Goal: Information Seeking & Learning: Learn about a topic

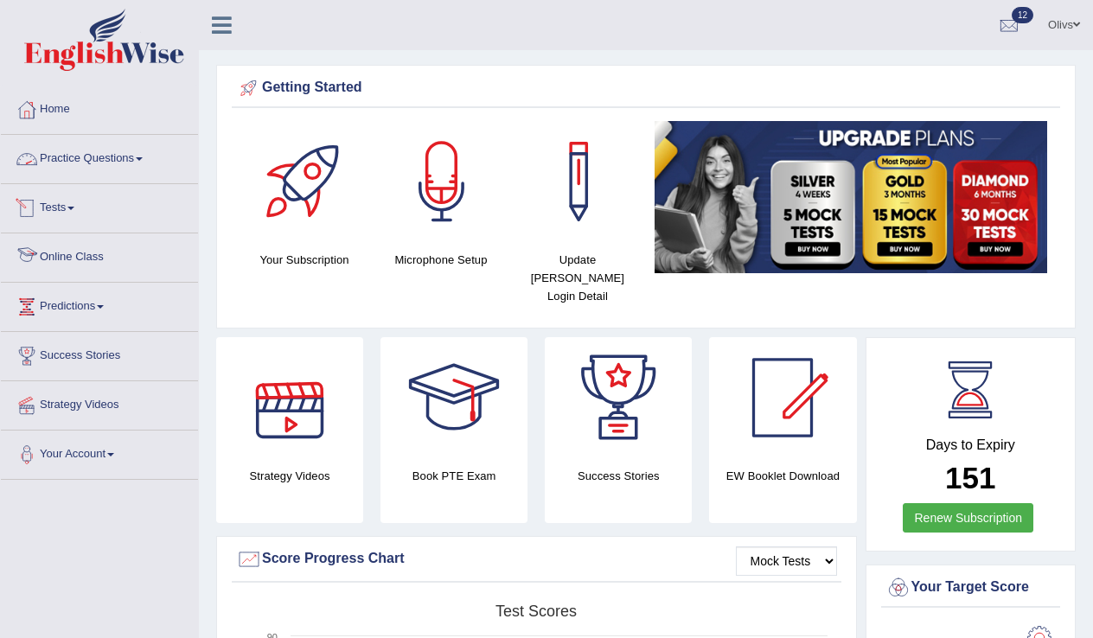
click at [143, 159] on span at bounding box center [139, 158] width 7 height 3
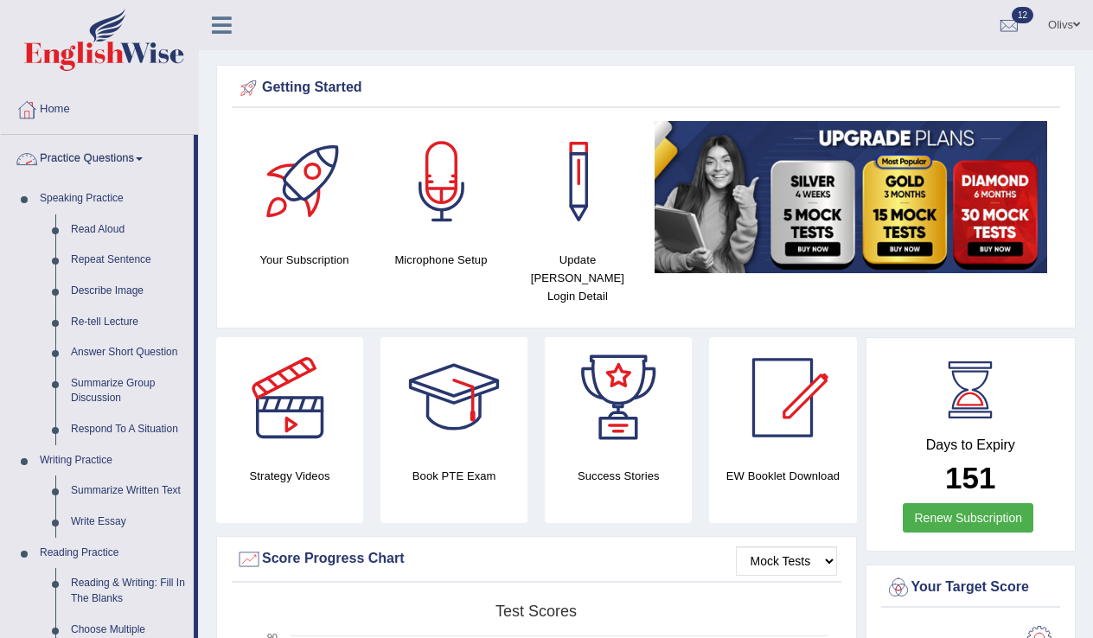
click at [152, 162] on link "Practice Questions" at bounding box center [97, 156] width 193 height 43
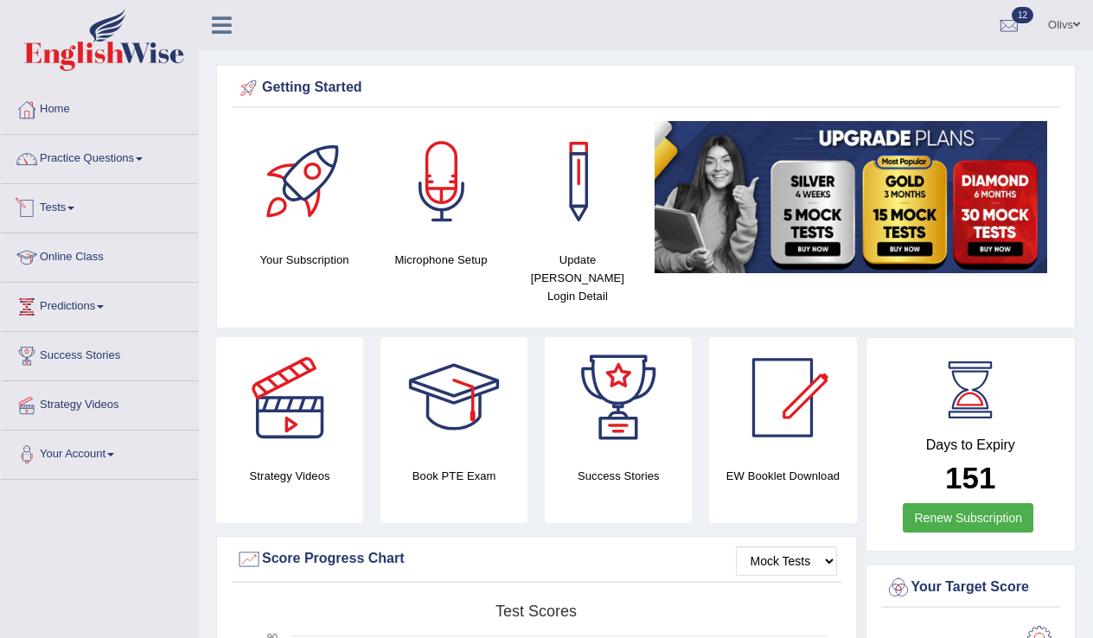
click at [96, 211] on link "Tests" at bounding box center [99, 205] width 197 height 43
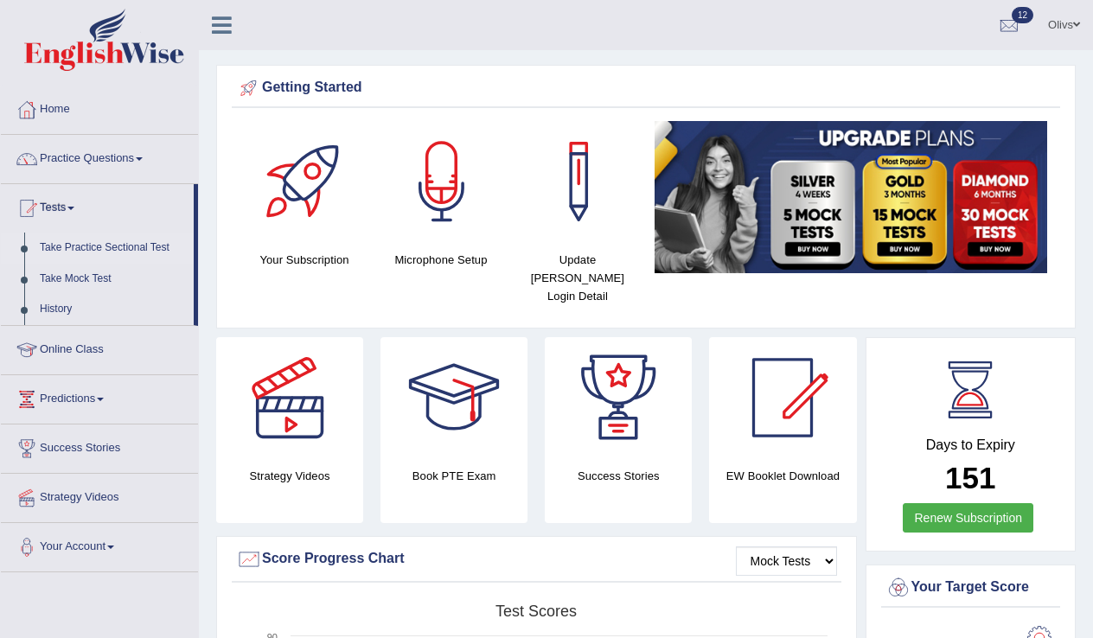
click at [96, 243] on link "Take Practice Sectional Test" at bounding box center [113, 248] width 162 height 31
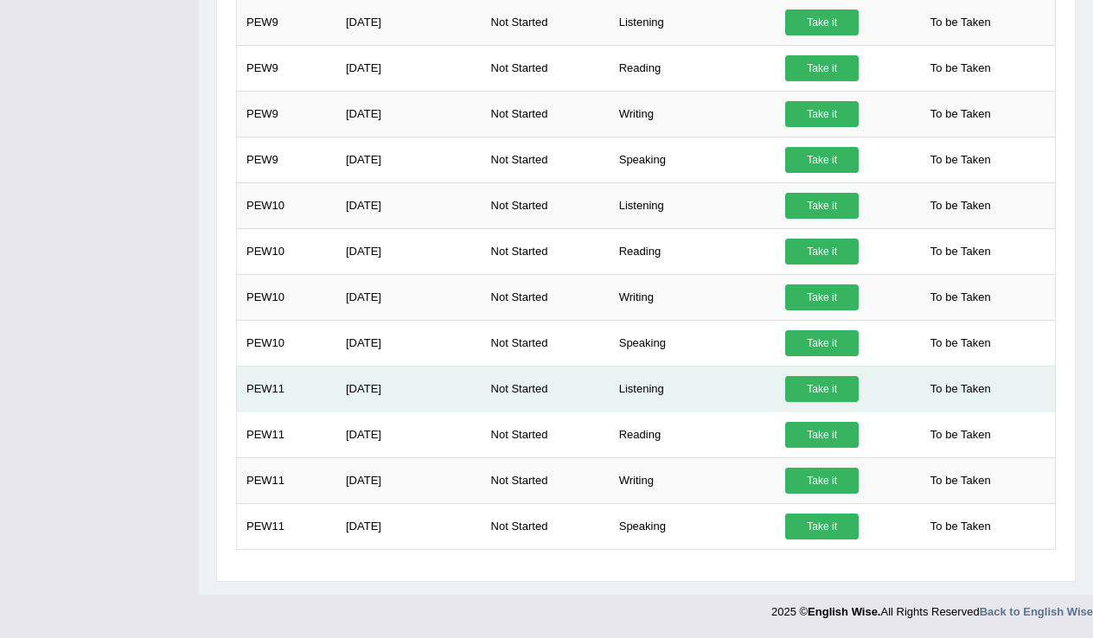
scroll to position [1126, 0]
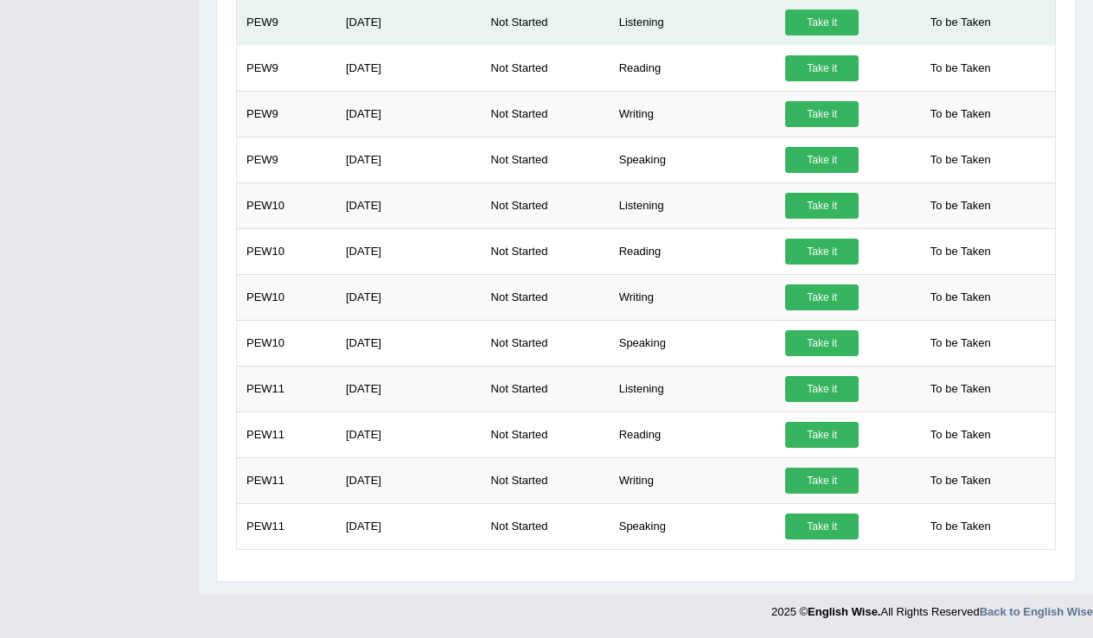
click at [818, 20] on link "Take it" at bounding box center [822, 23] width 74 height 26
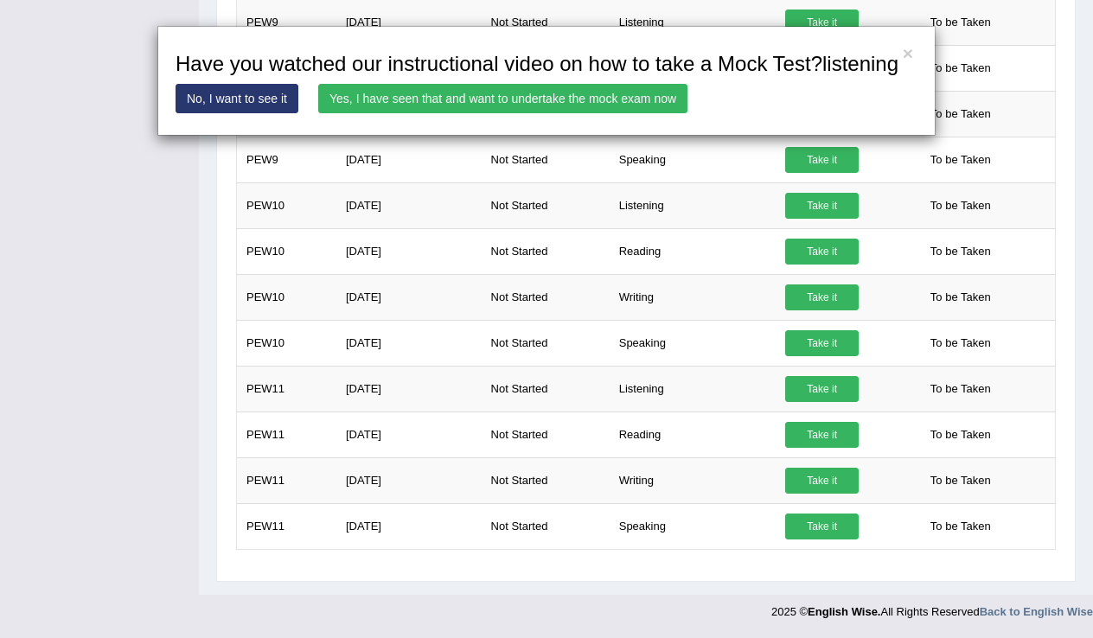
click at [611, 113] on link "Yes, I have seen that and want to undertake the mock exam now" at bounding box center [502, 98] width 369 height 29
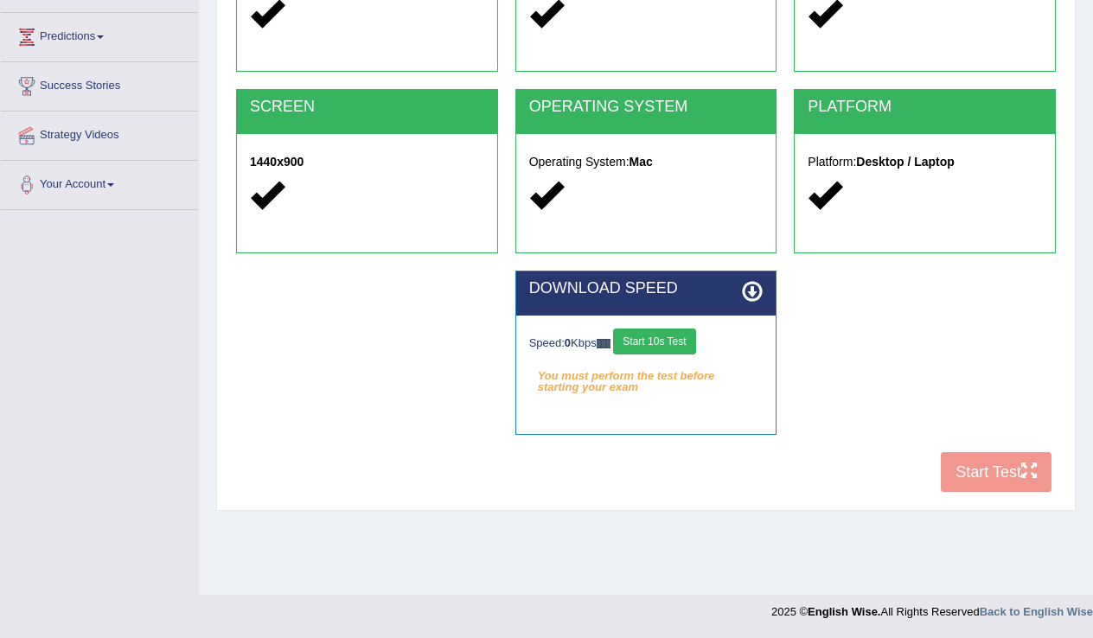
scroll to position [270, 0]
click at [1006, 473] on div "COOKIES Cookies Enabled JAVASCRIPT Javascript Enabled BROWSER Browser: Safari S…" at bounding box center [646, 204] width 828 height 594
click at [682, 342] on button "Start 10s Test" at bounding box center [654, 342] width 82 height 26
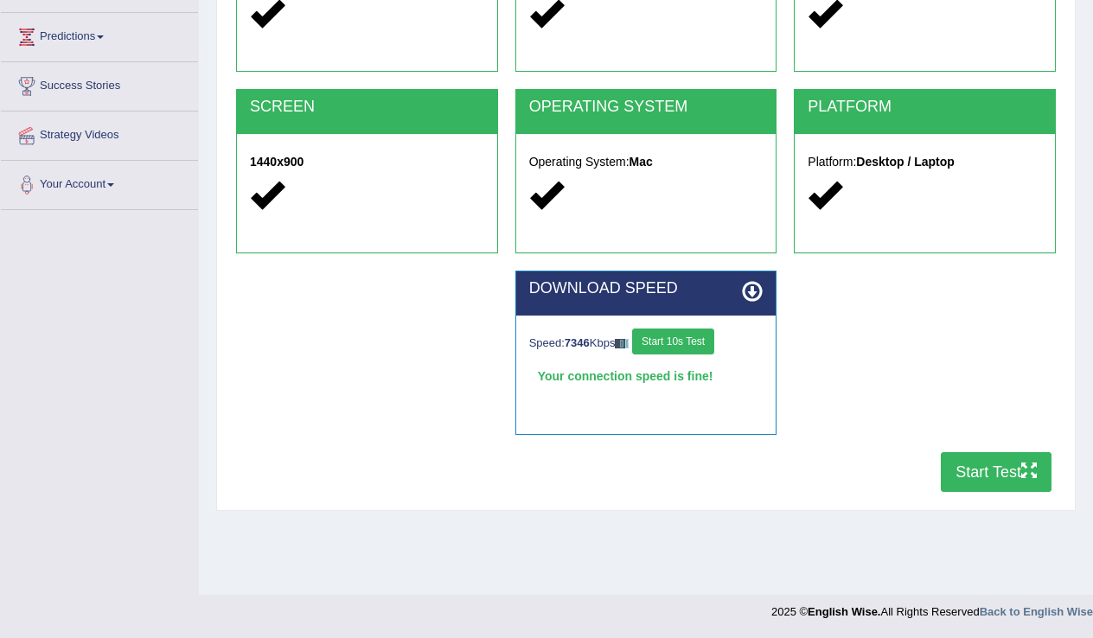
click at [983, 473] on button "Start Test" at bounding box center [996, 472] width 111 height 40
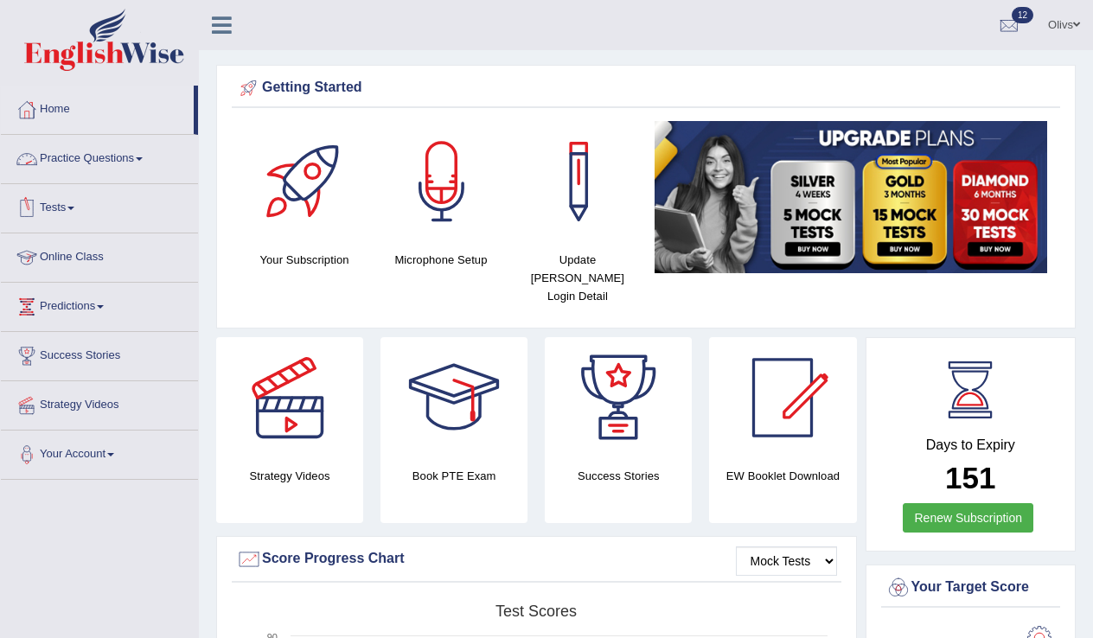
click at [143, 157] on span at bounding box center [139, 158] width 7 height 3
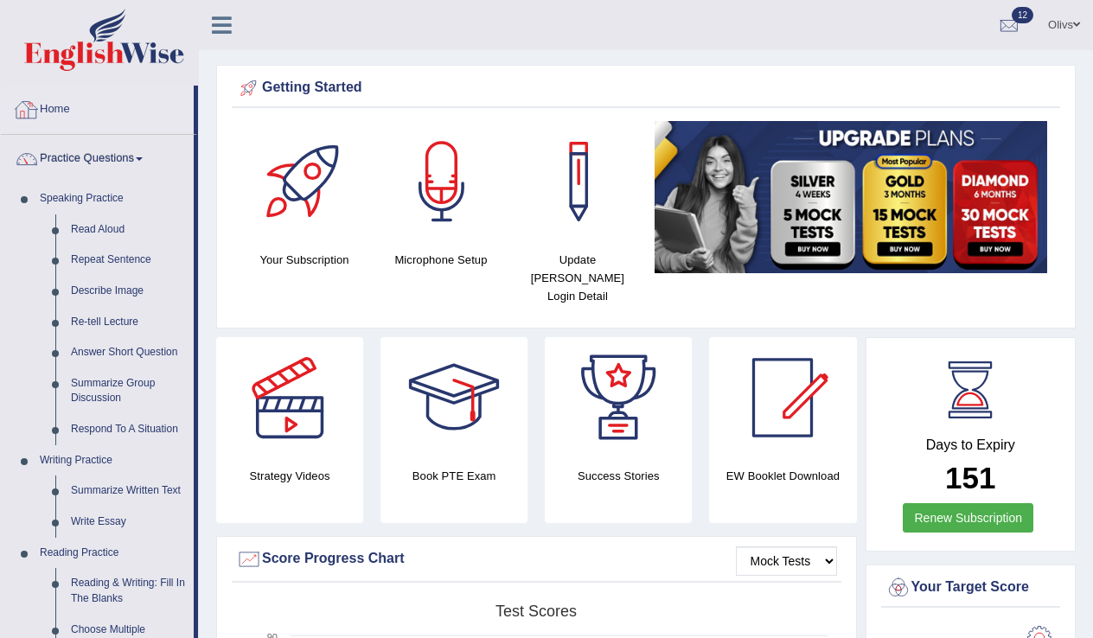
click at [75, 105] on link "Home" at bounding box center [97, 107] width 193 height 43
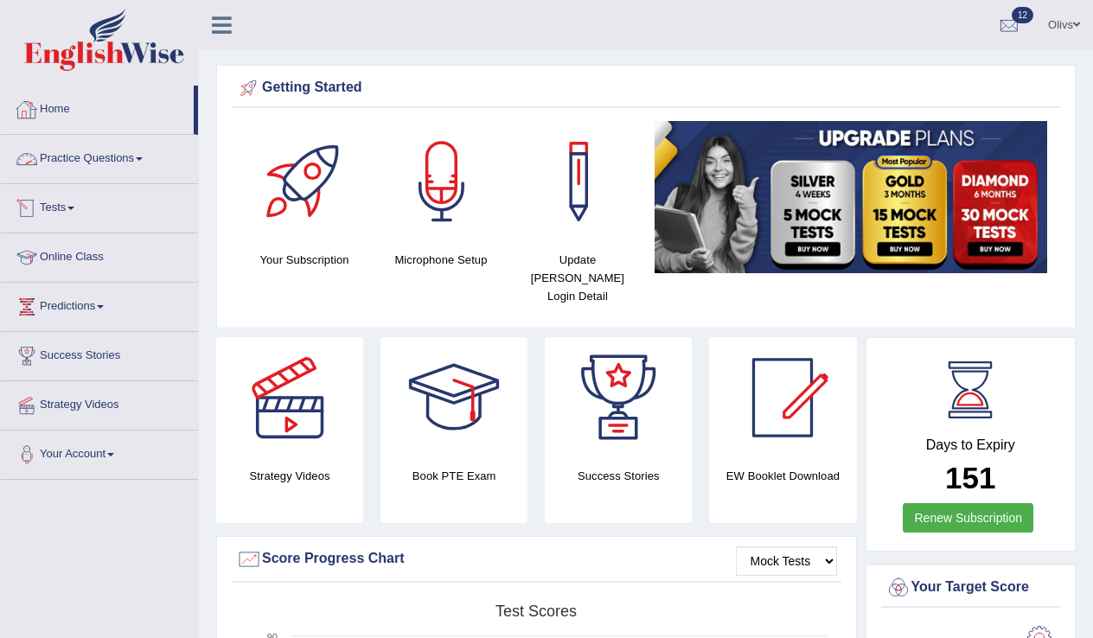
click at [74, 208] on span at bounding box center [70, 208] width 7 height 3
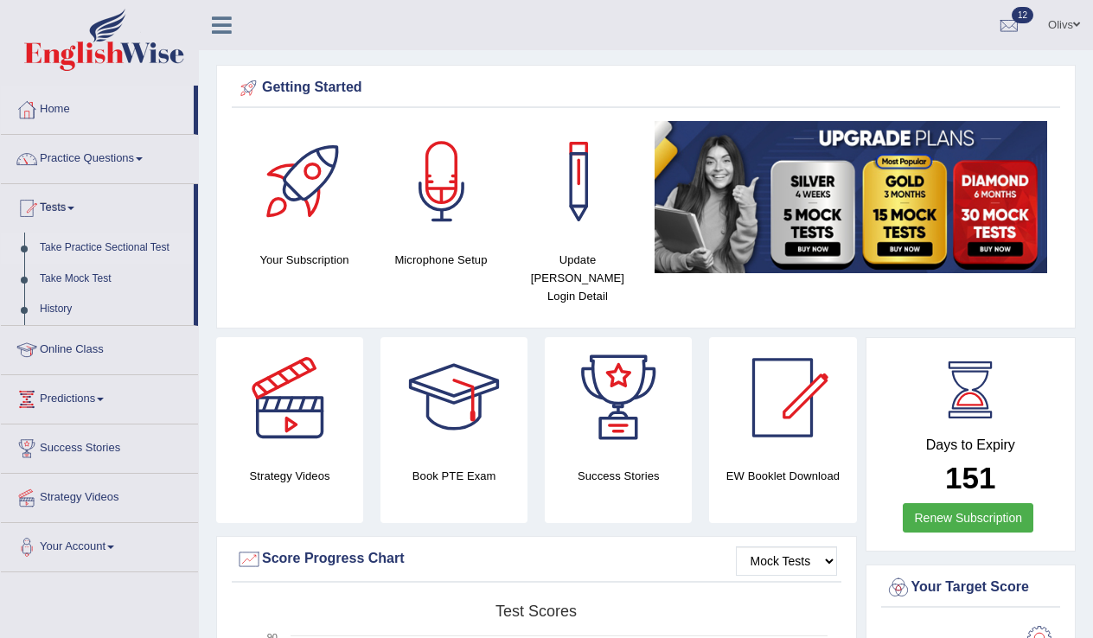
click at [106, 243] on link "Take Practice Sectional Test" at bounding box center [113, 248] width 162 height 31
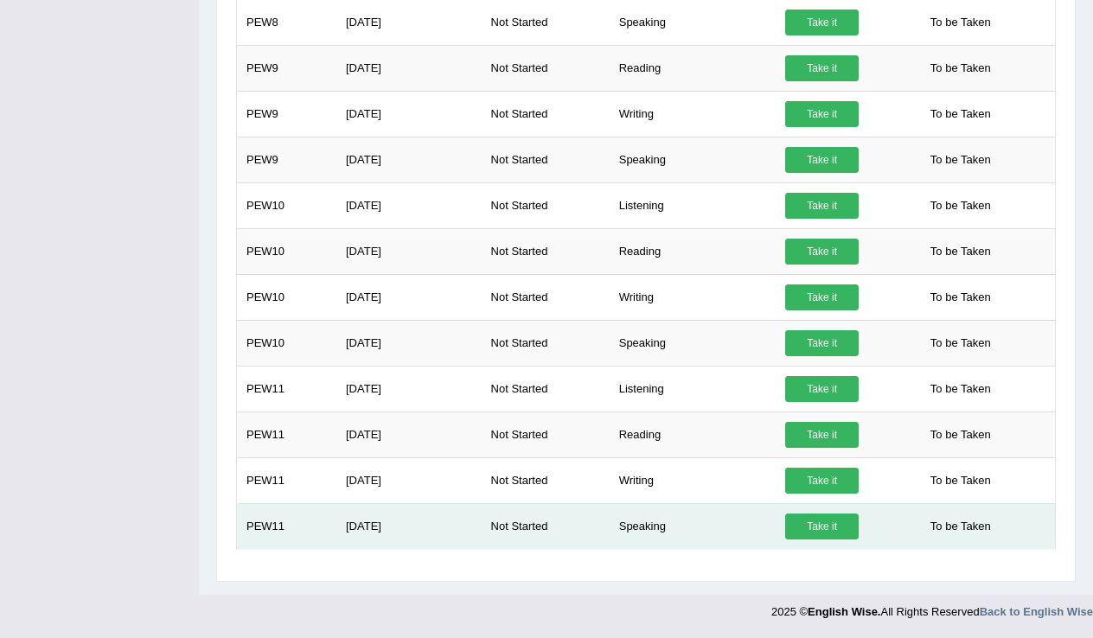
scroll to position [1080, 0]
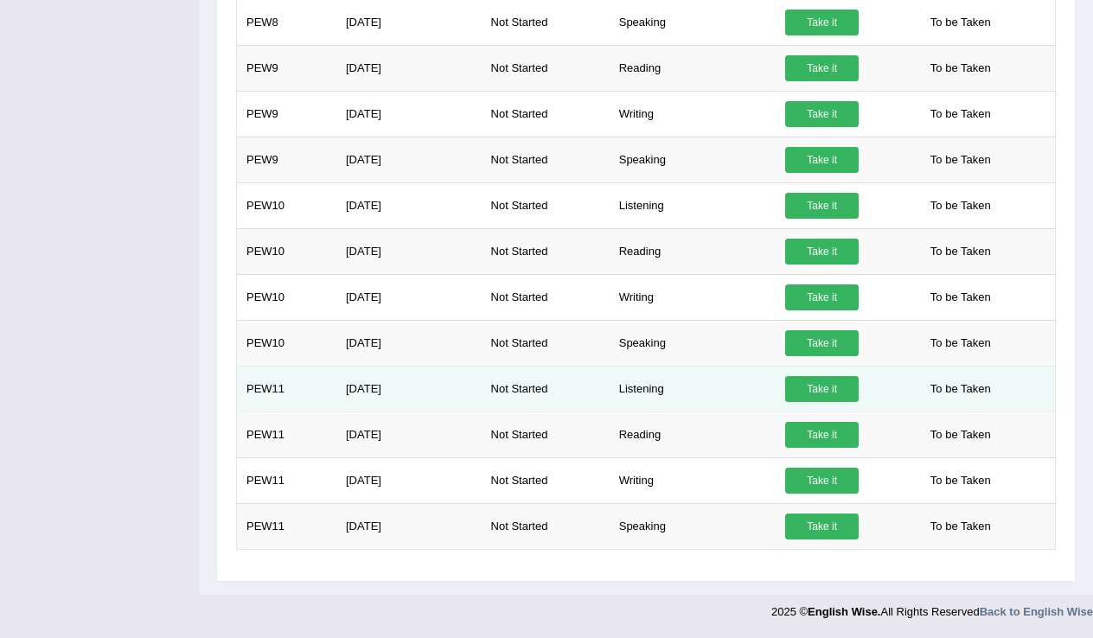
click at [822, 388] on link "Take it" at bounding box center [822, 389] width 74 height 26
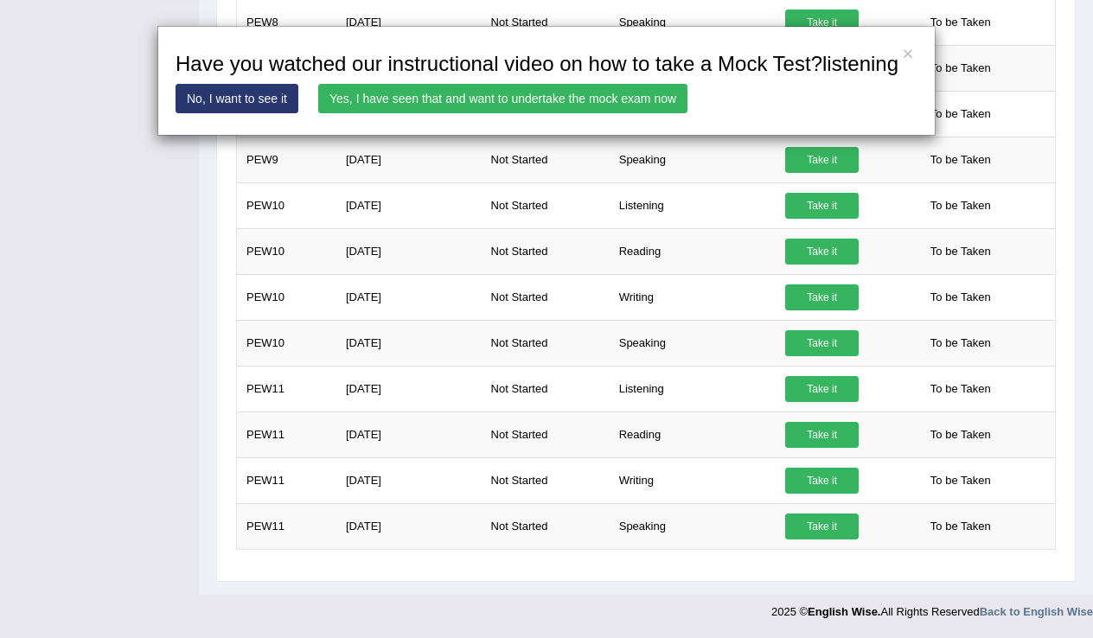
click at [604, 113] on link "Yes, I have seen that and want to undertake the mock exam now" at bounding box center [502, 98] width 369 height 29
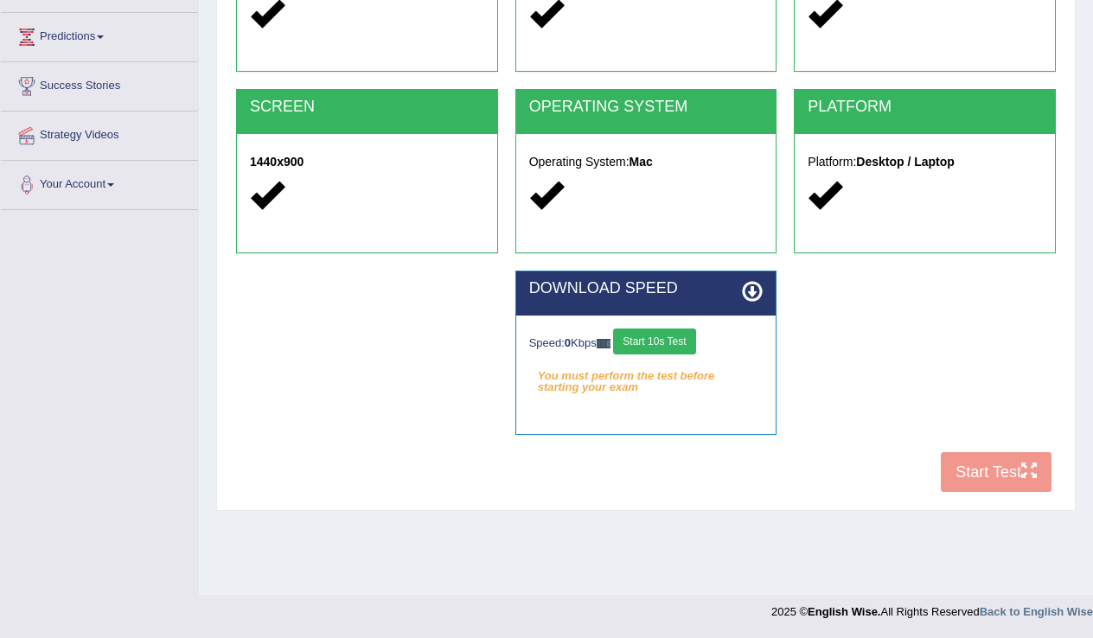
scroll to position [270, 0]
click at [695, 340] on button "Start 10s Test" at bounding box center [654, 342] width 82 height 26
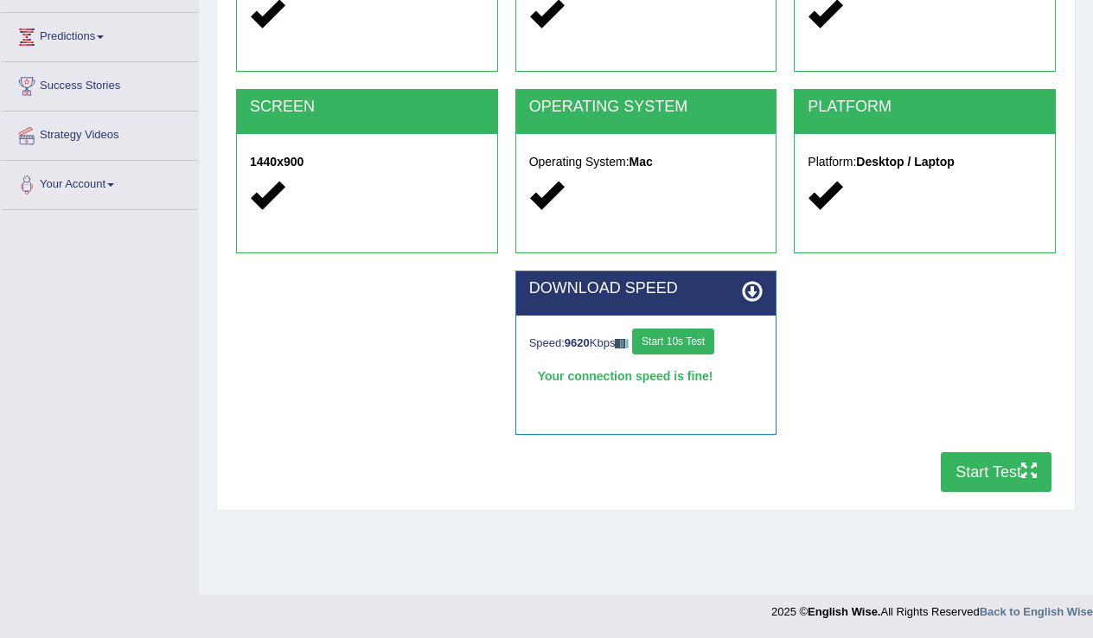
click at [979, 476] on button "Start Test" at bounding box center [996, 472] width 111 height 40
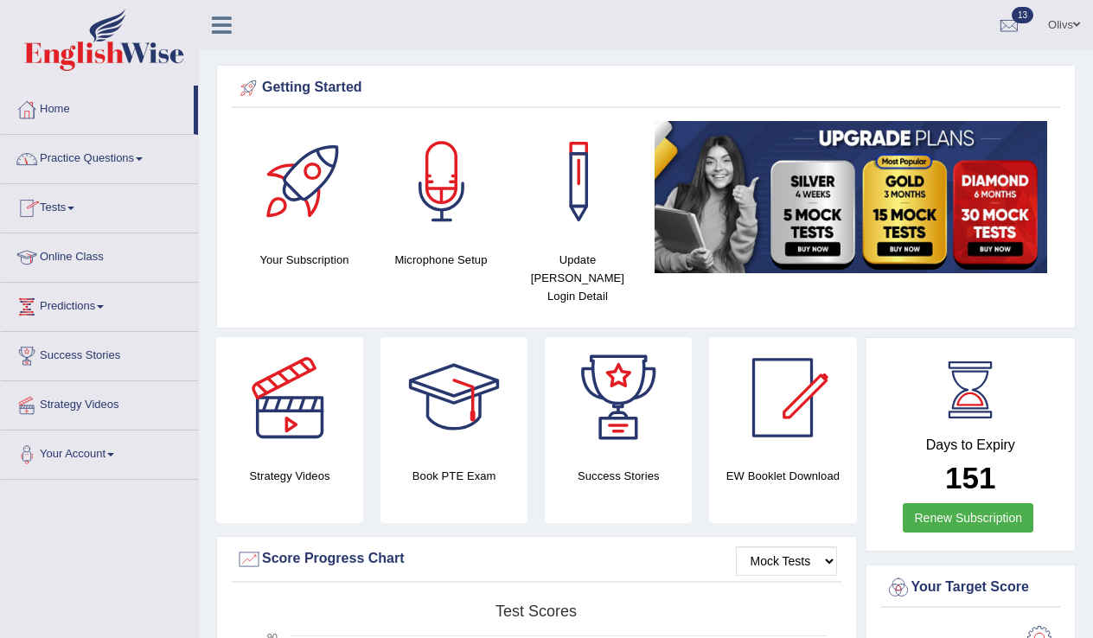
click at [73, 209] on link "Tests" at bounding box center [99, 205] width 197 height 43
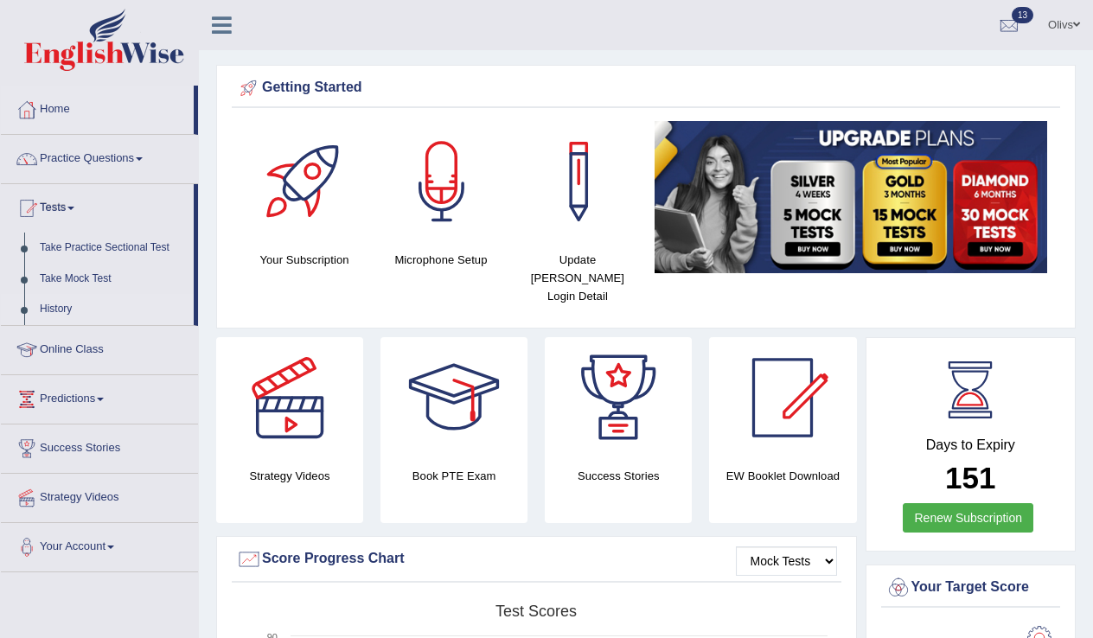
click at [65, 312] on link "History" at bounding box center [113, 309] width 162 height 31
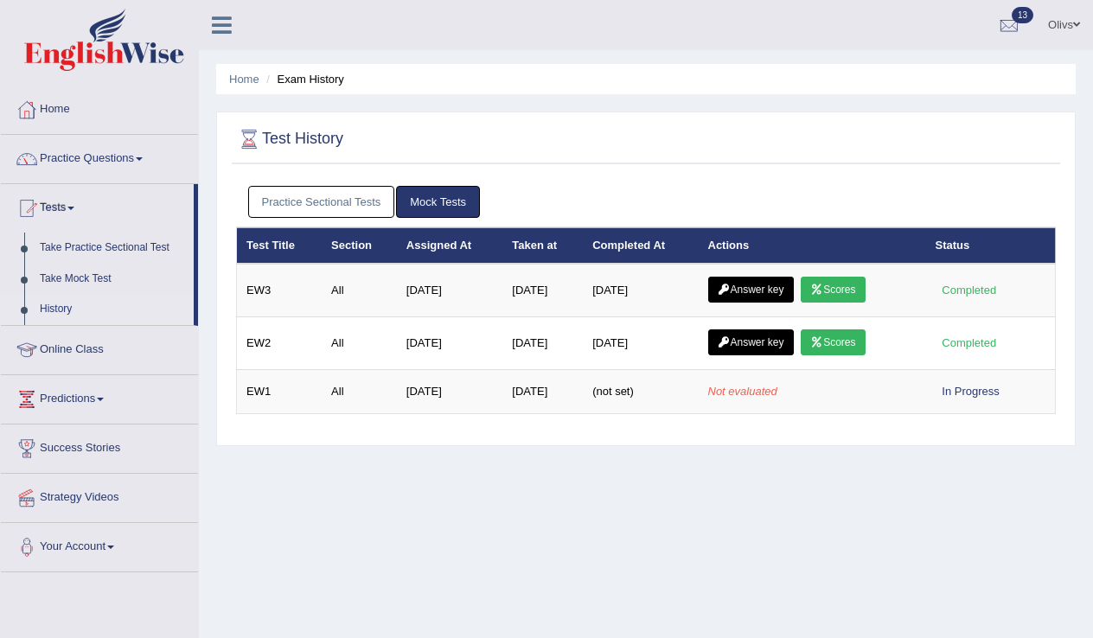
click at [289, 202] on link "Practice Sectional Tests" at bounding box center [321, 202] width 147 height 32
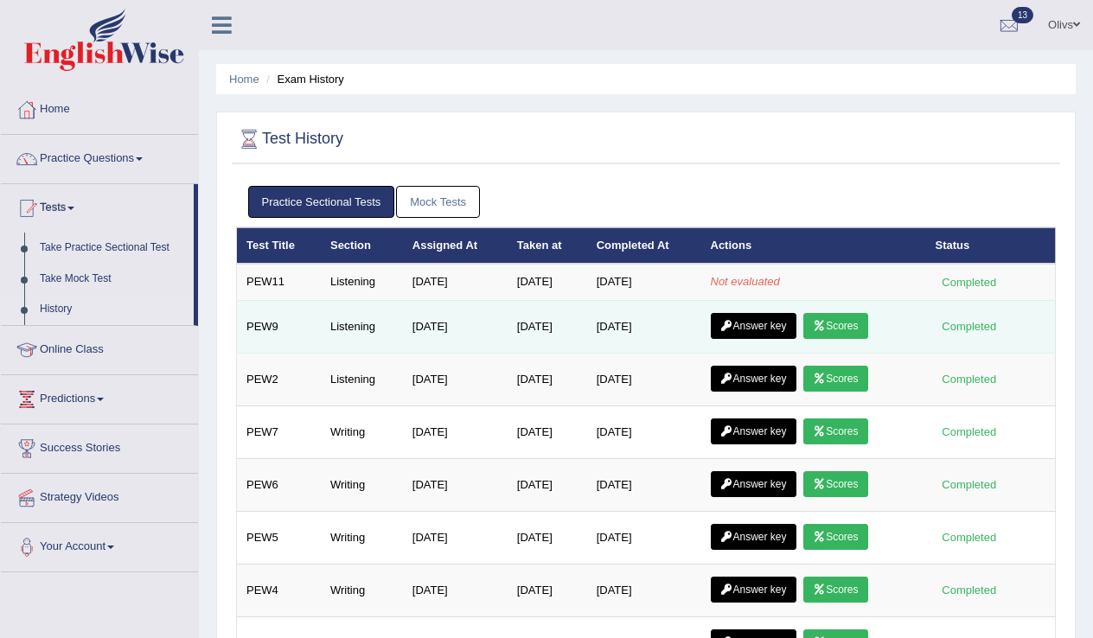
click at [858, 320] on link "Scores" at bounding box center [835, 326] width 64 height 26
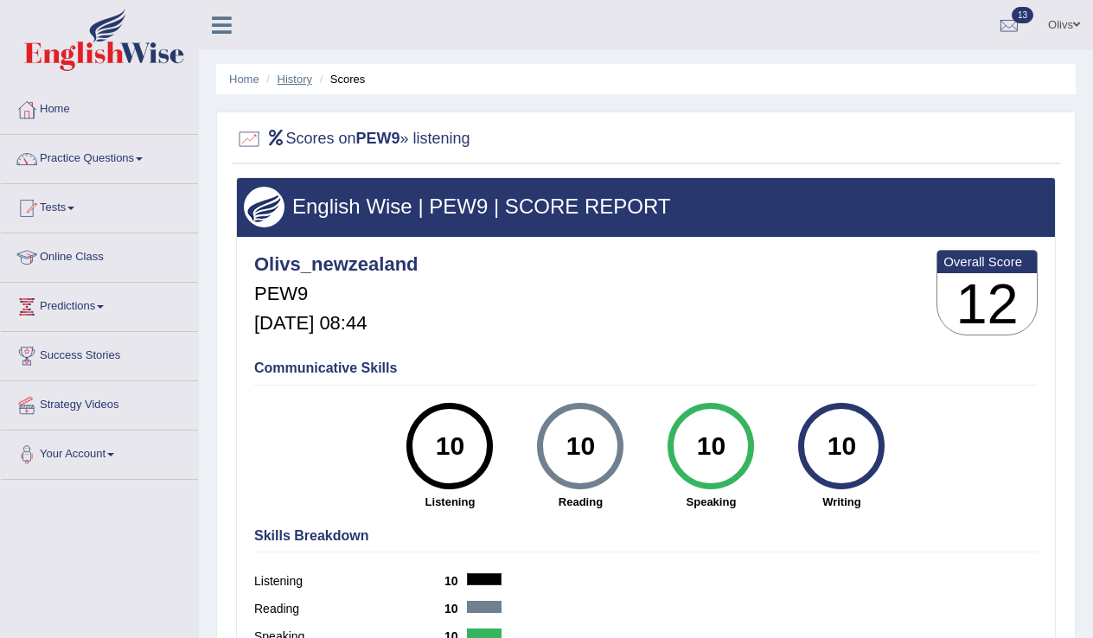
click at [284, 81] on link "History" at bounding box center [295, 79] width 35 height 13
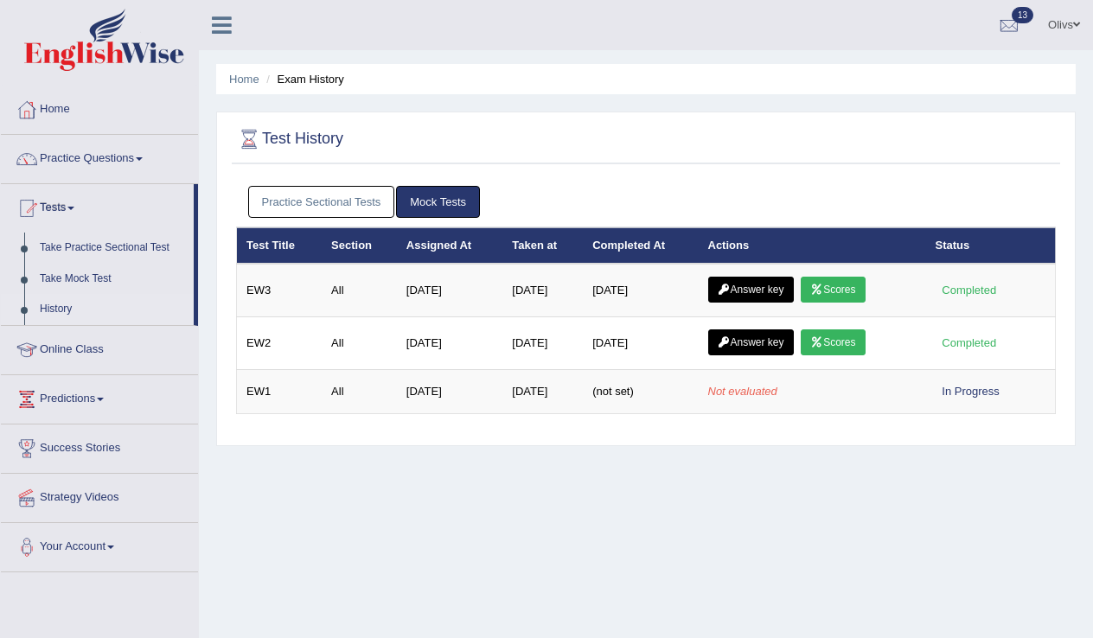
click at [310, 206] on link "Practice Sectional Tests" at bounding box center [321, 202] width 147 height 32
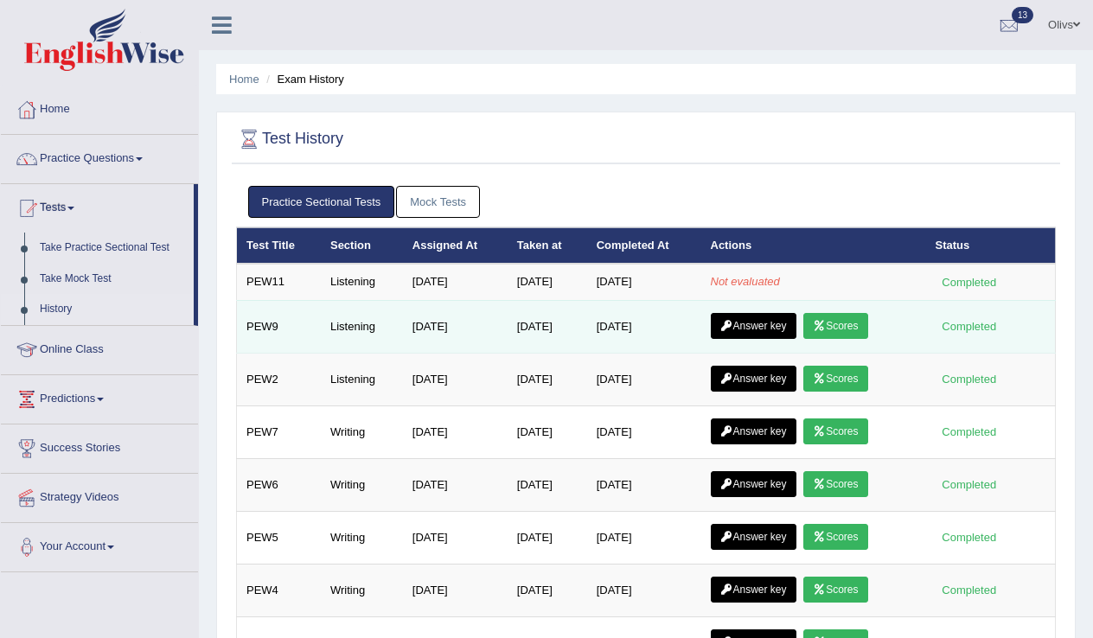
click at [777, 323] on link "Answer key" at bounding box center [754, 326] width 86 height 26
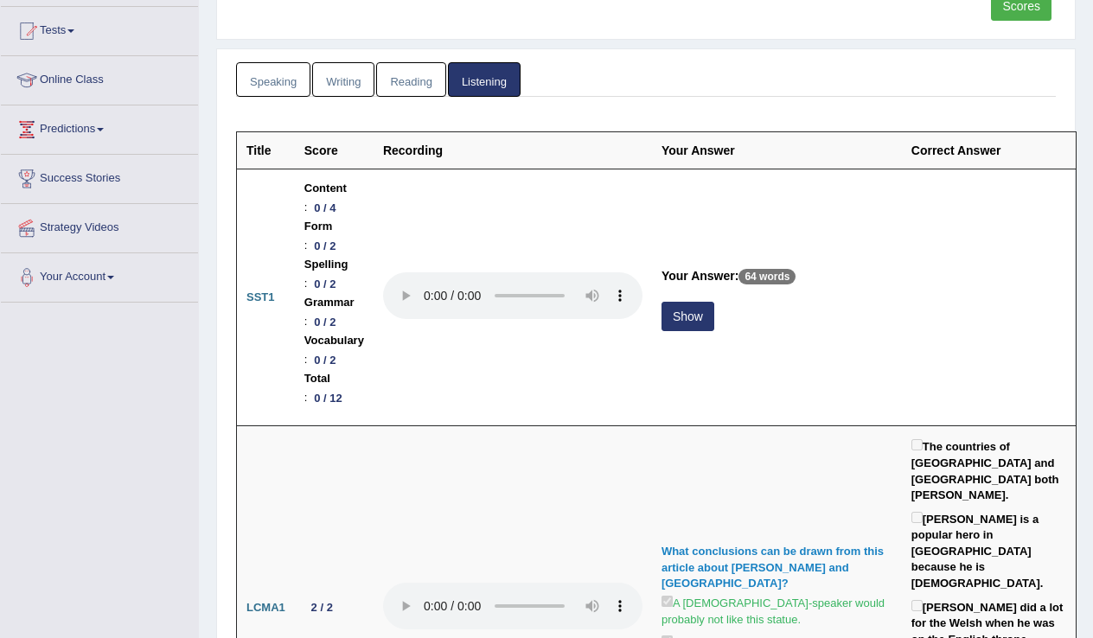
scroll to position [170, 0]
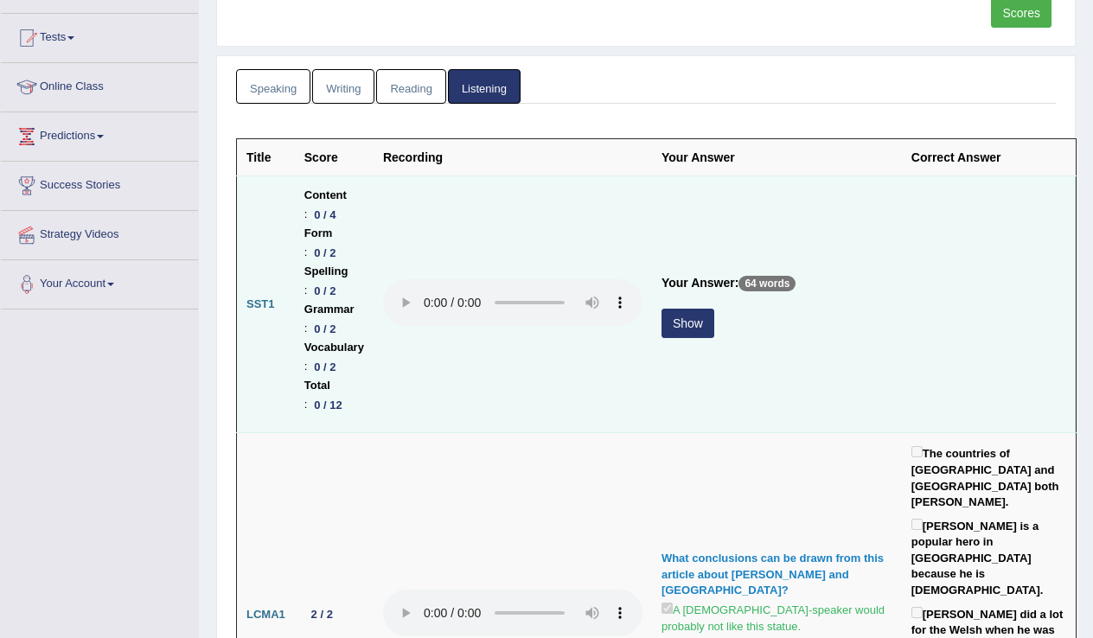
click at [714, 309] on button "Show" at bounding box center [688, 323] width 53 height 29
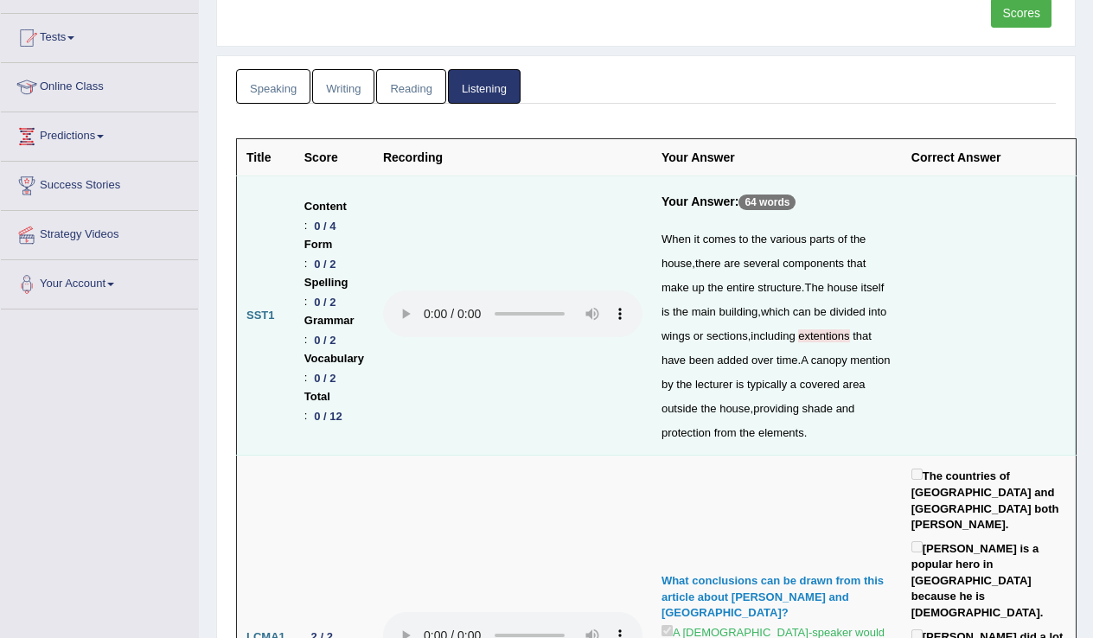
click at [477, 337] on audio at bounding box center [512, 314] width 259 height 47
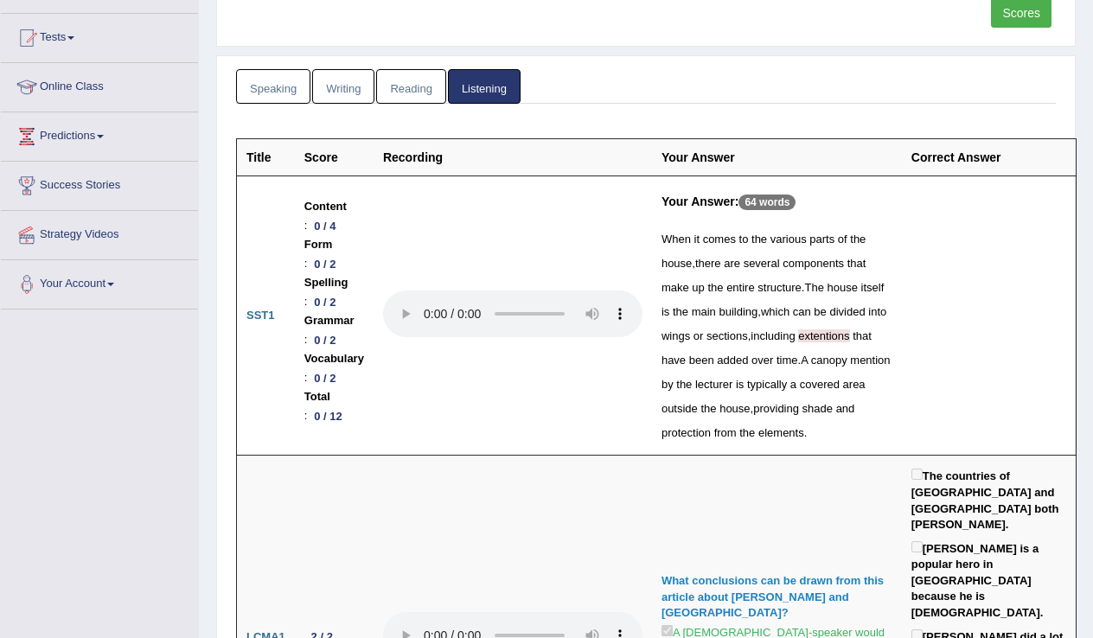
click at [902, 160] on th "Correct Answer" at bounding box center [989, 157] width 175 height 37
click at [733, 158] on th "Your Answer" at bounding box center [777, 157] width 250 height 37
click at [929, 164] on th "Correct Answer" at bounding box center [989, 157] width 175 height 37
click at [949, 157] on th "Correct Answer" at bounding box center [989, 157] width 175 height 37
click at [476, 90] on link "Listening" at bounding box center [484, 86] width 73 height 35
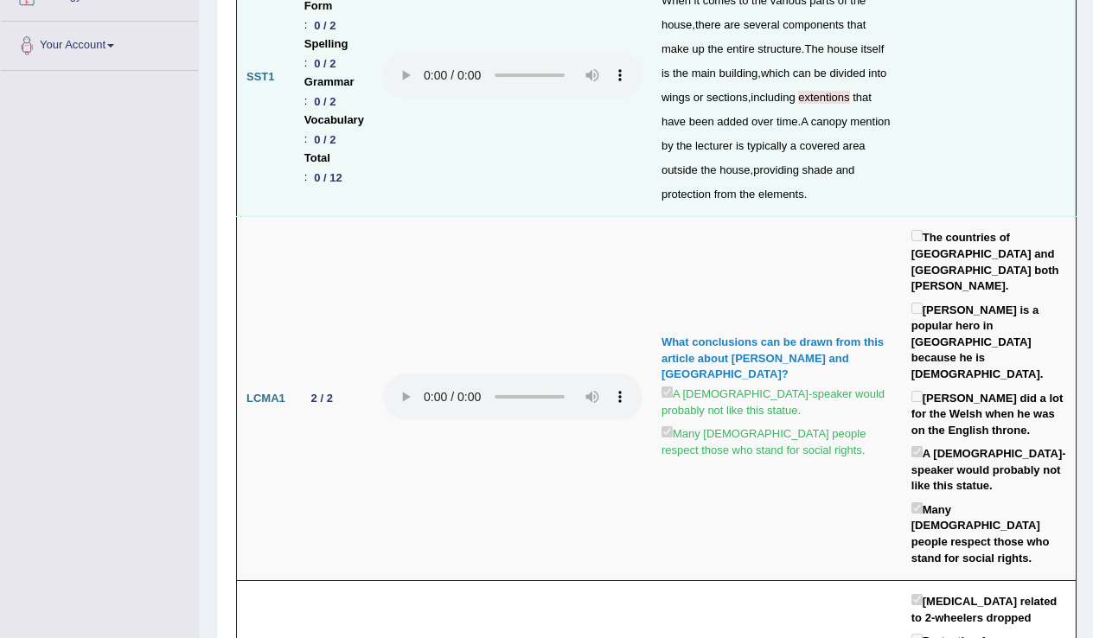
scroll to position [419, 0]
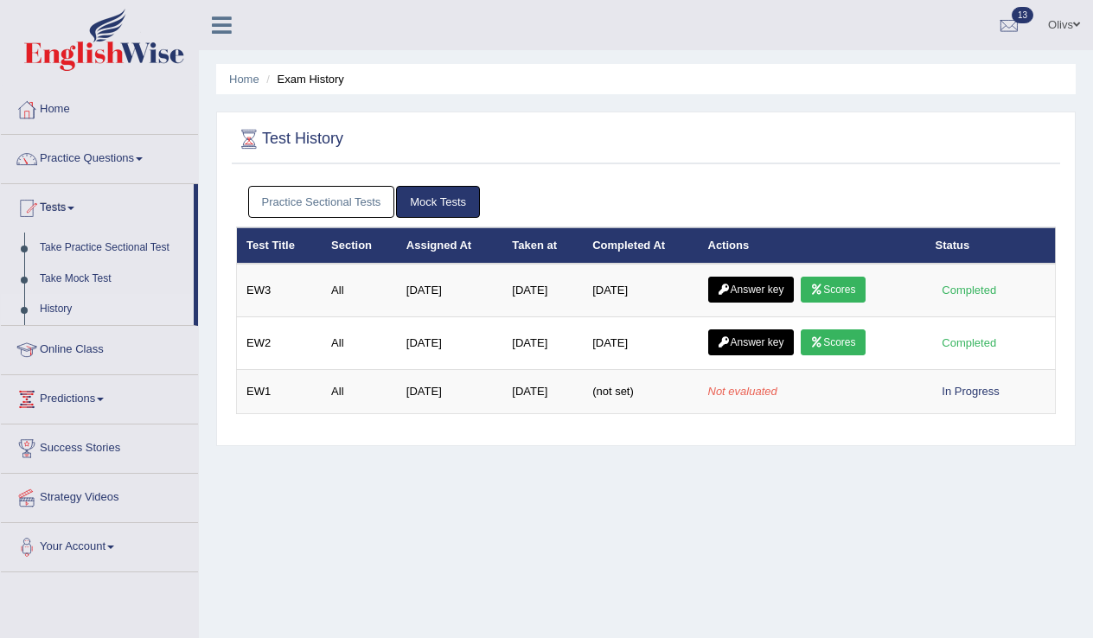
click at [307, 206] on link "Practice Sectional Tests" at bounding box center [321, 202] width 147 height 32
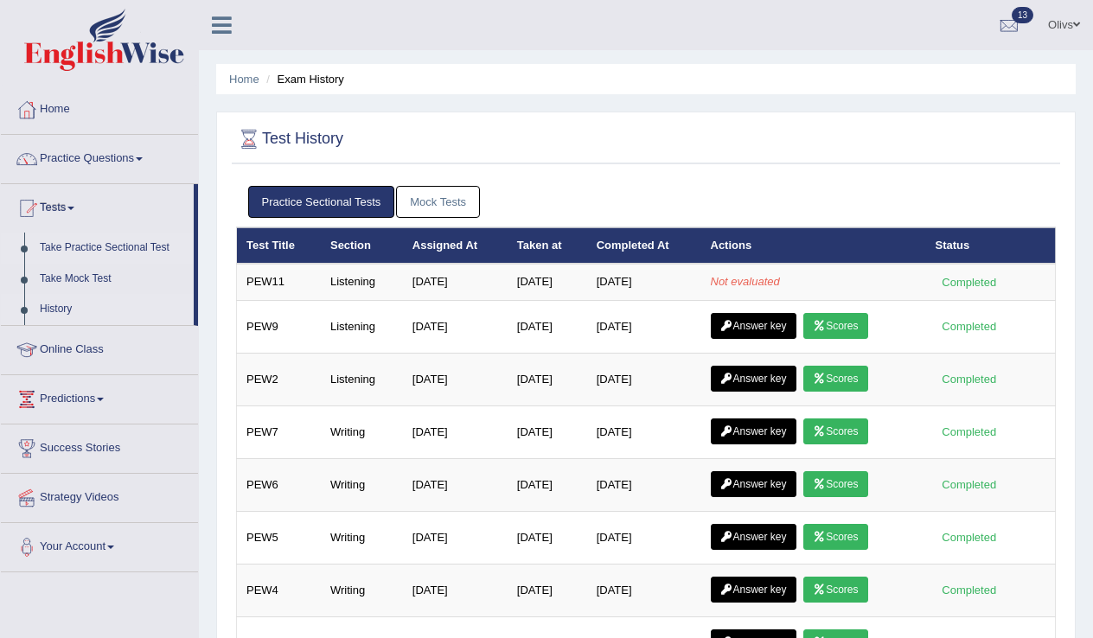
click at [147, 249] on link "Take Practice Sectional Test" at bounding box center [113, 248] width 162 height 31
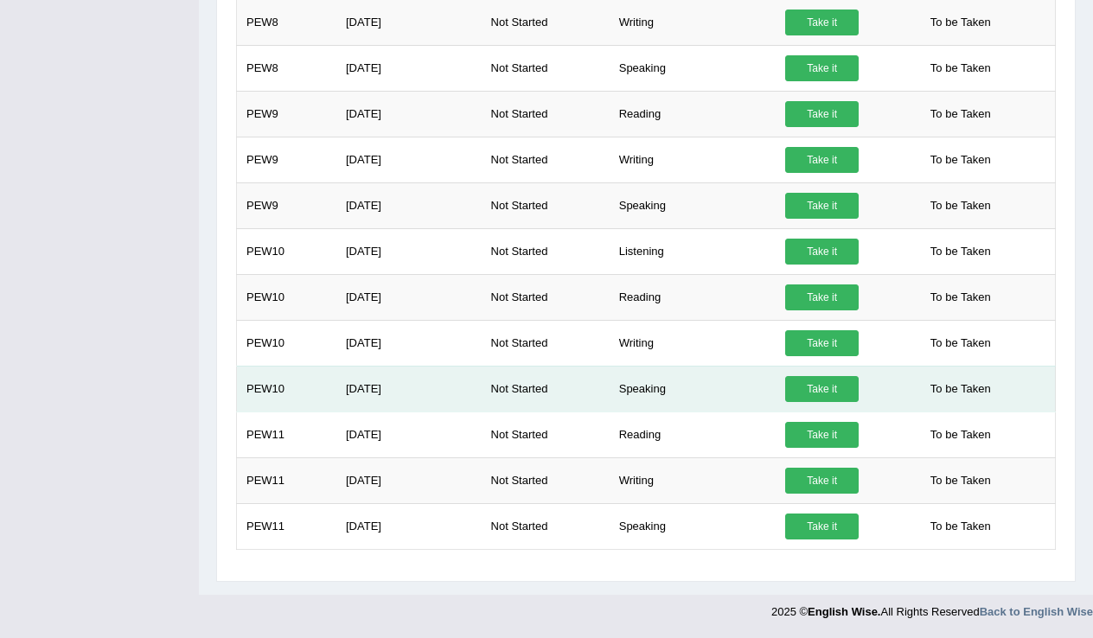
scroll to position [1034, 0]
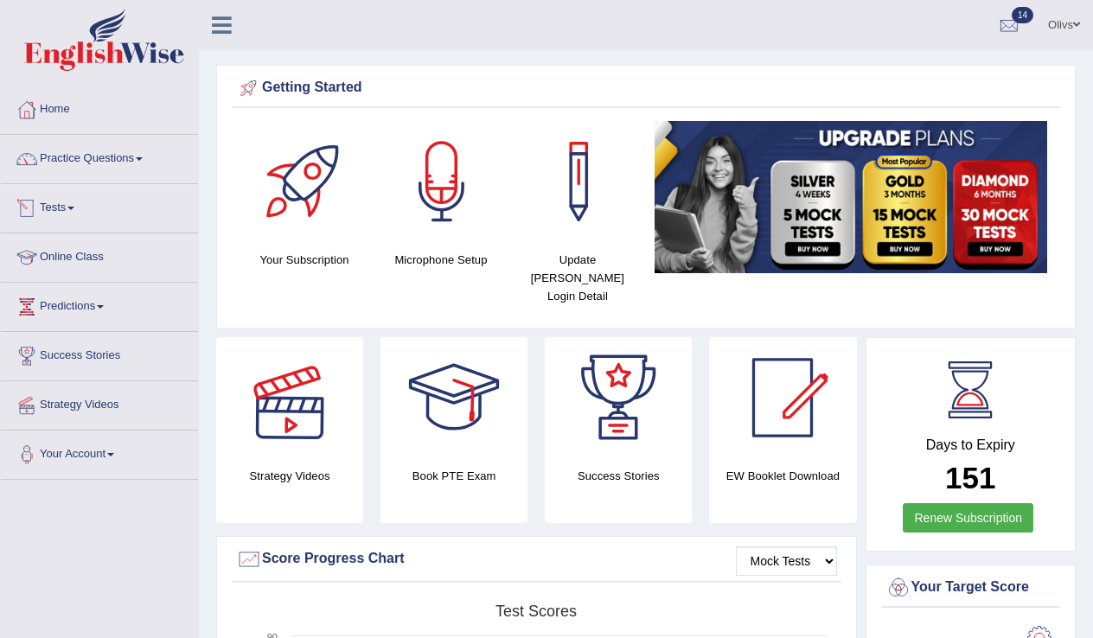
click at [74, 207] on span at bounding box center [70, 208] width 7 height 3
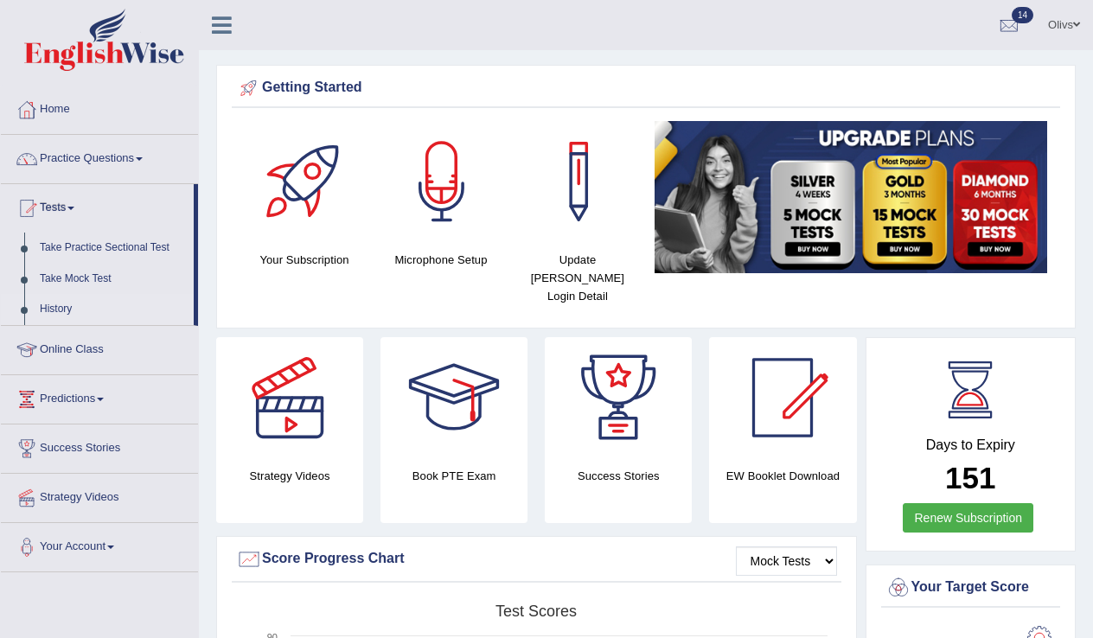
click at [66, 309] on link "History" at bounding box center [113, 309] width 162 height 31
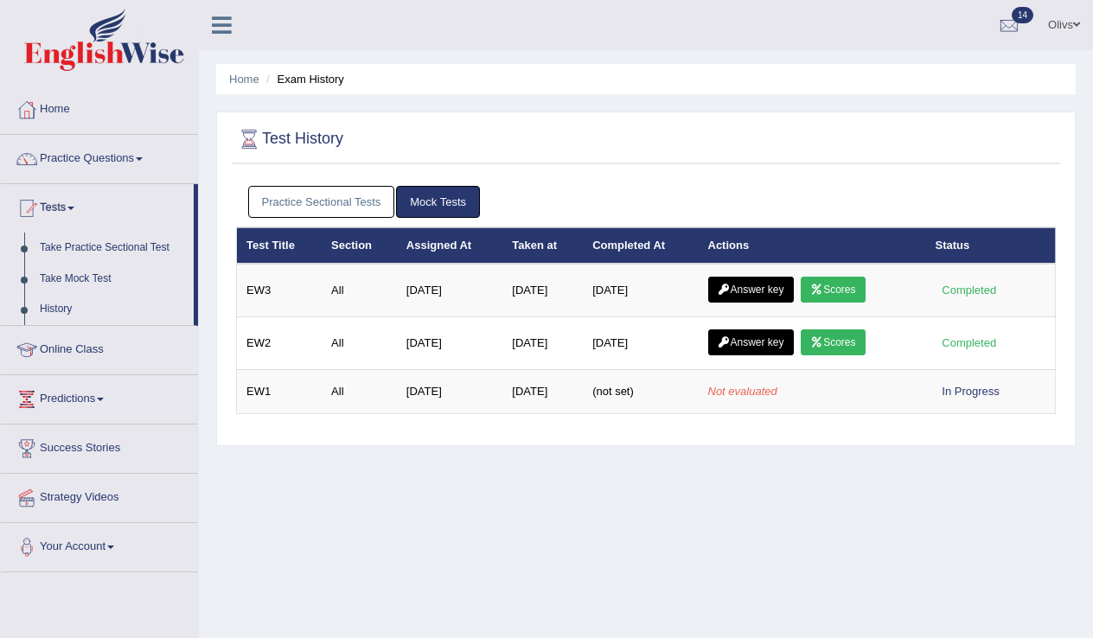
click at [367, 203] on link "Practice Sectional Tests" at bounding box center [321, 202] width 147 height 32
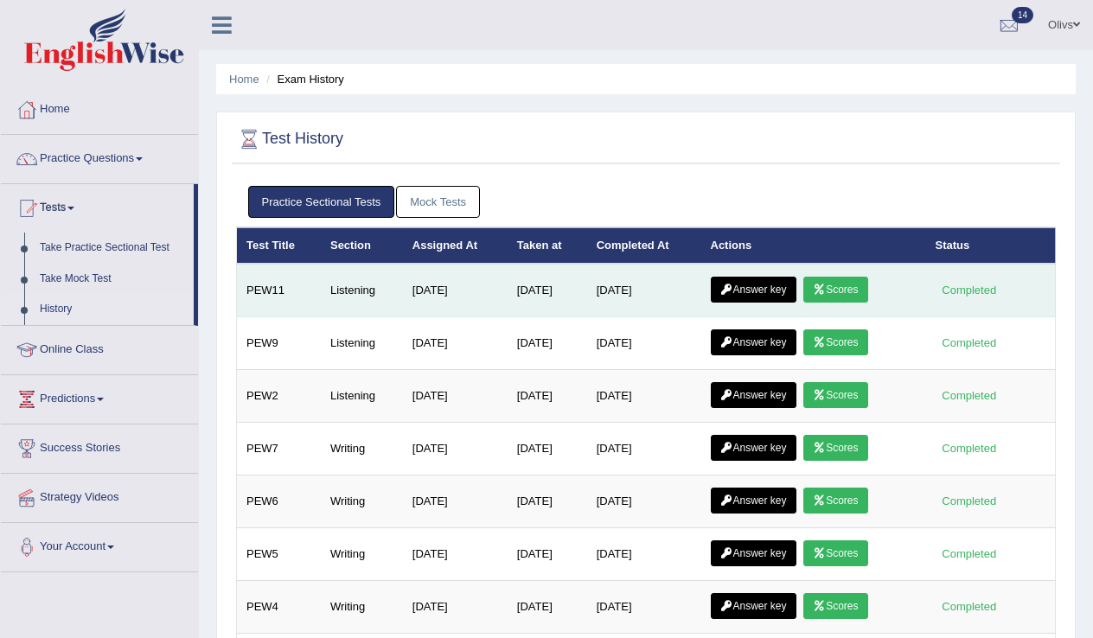
click at [838, 288] on link "Scores" at bounding box center [835, 290] width 64 height 26
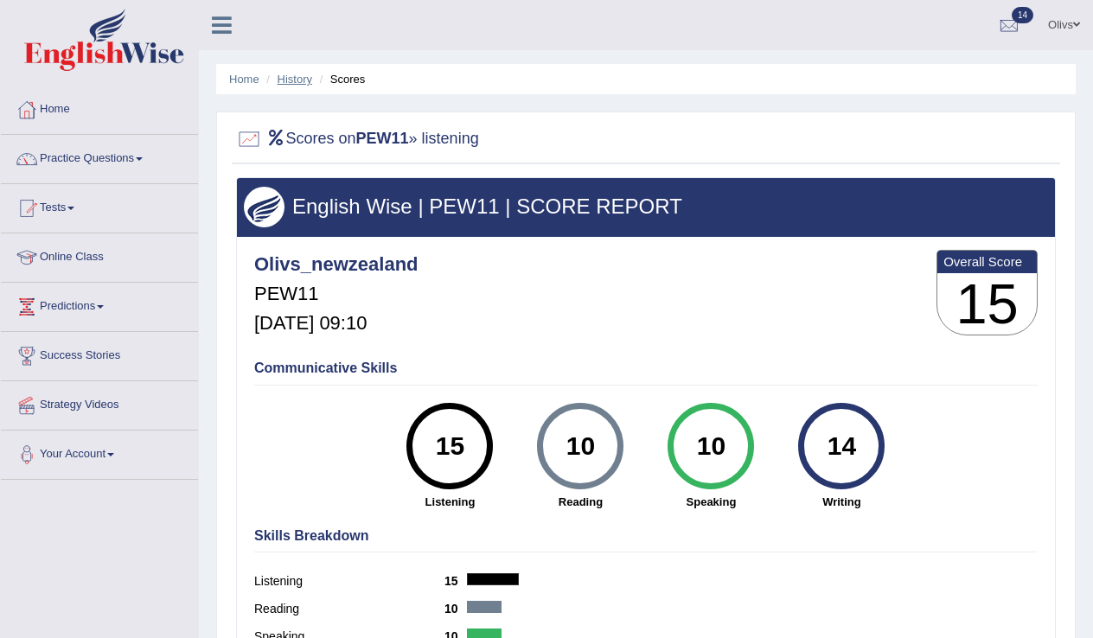
click at [284, 81] on link "History" at bounding box center [295, 79] width 35 height 13
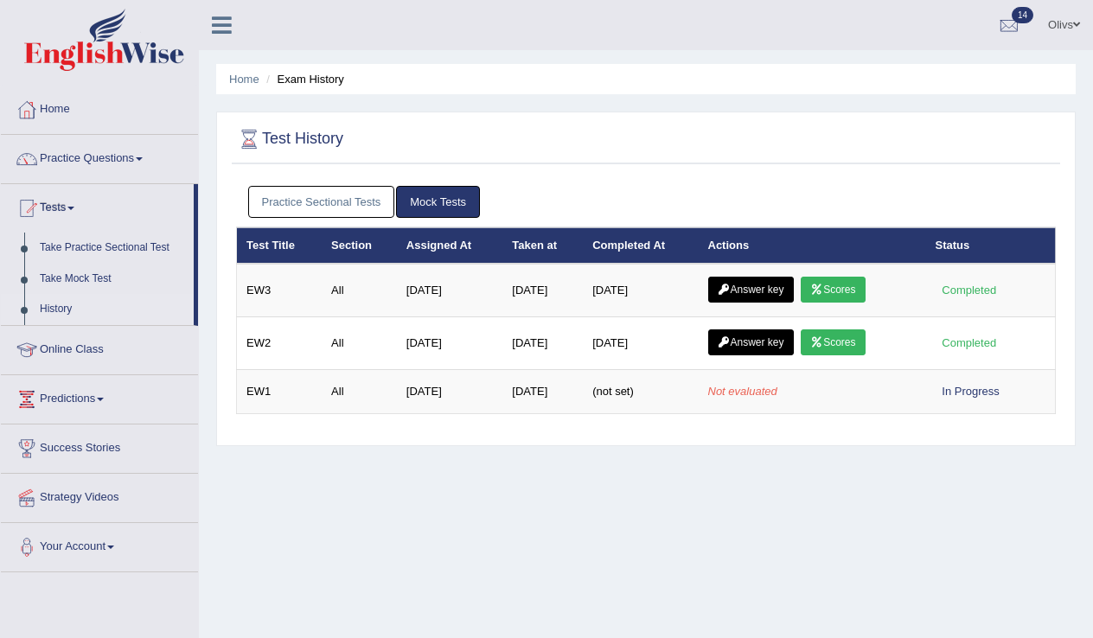
click at [282, 204] on link "Practice Sectional Tests" at bounding box center [321, 202] width 147 height 32
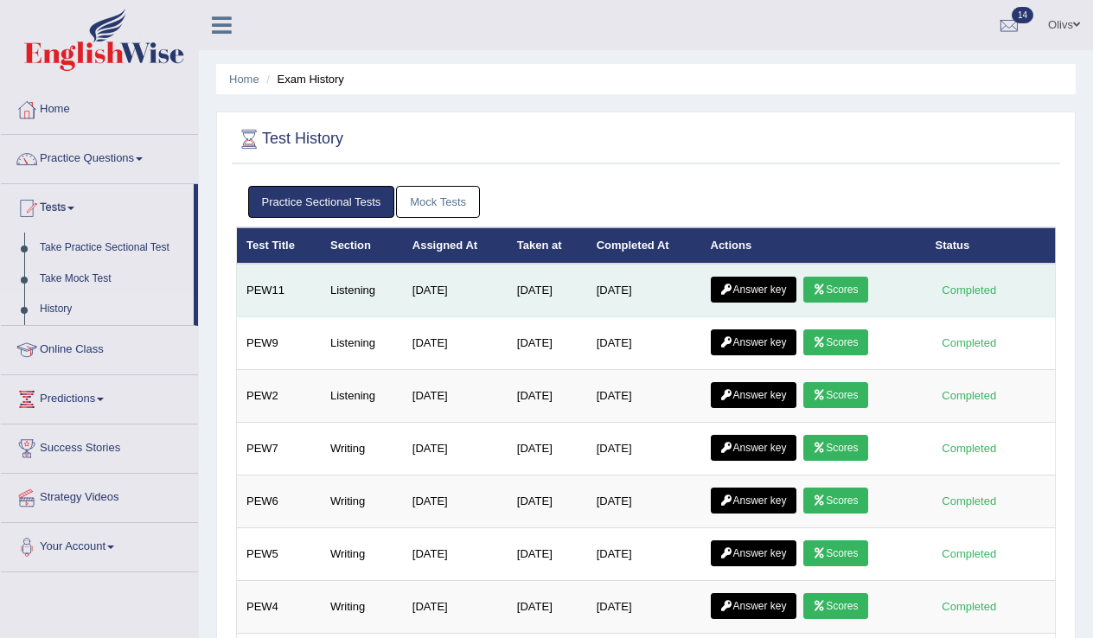
click at [771, 294] on link "Answer key" at bounding box center [754, 290] width 86 height 26
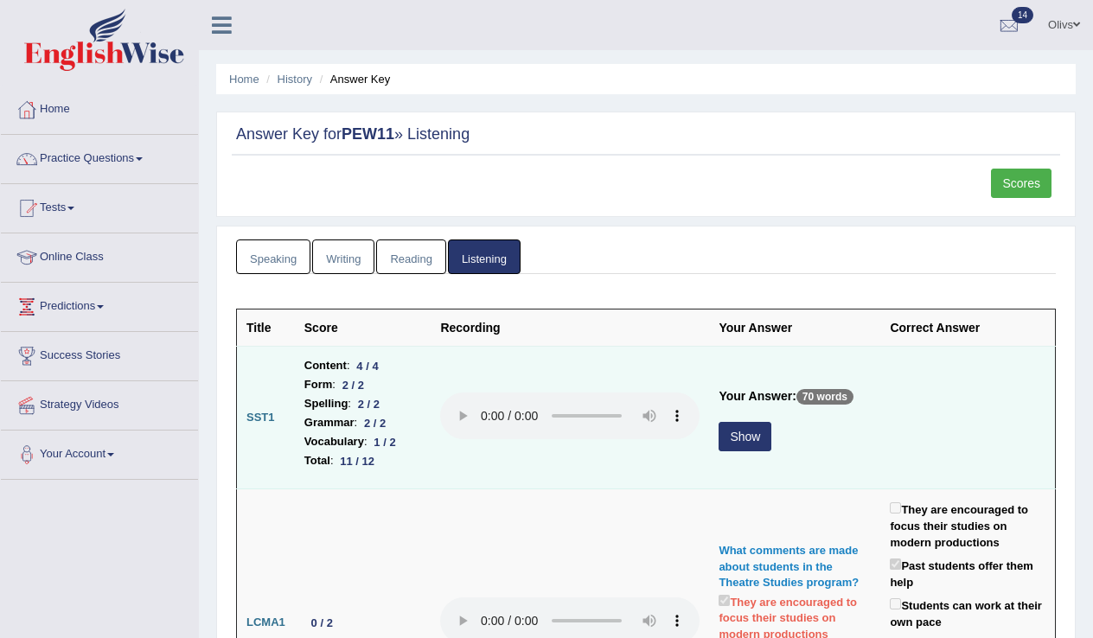
click at [722, 441] on button "Show" at bounding box center [745, 436] width 53 height 29
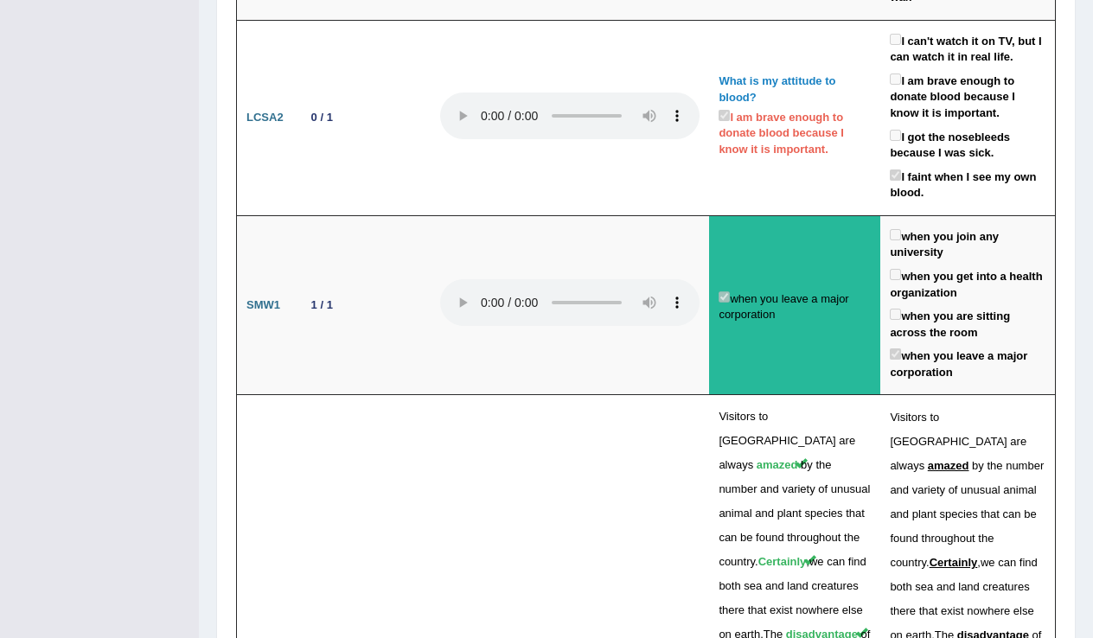
scroll to position [4216, 0]
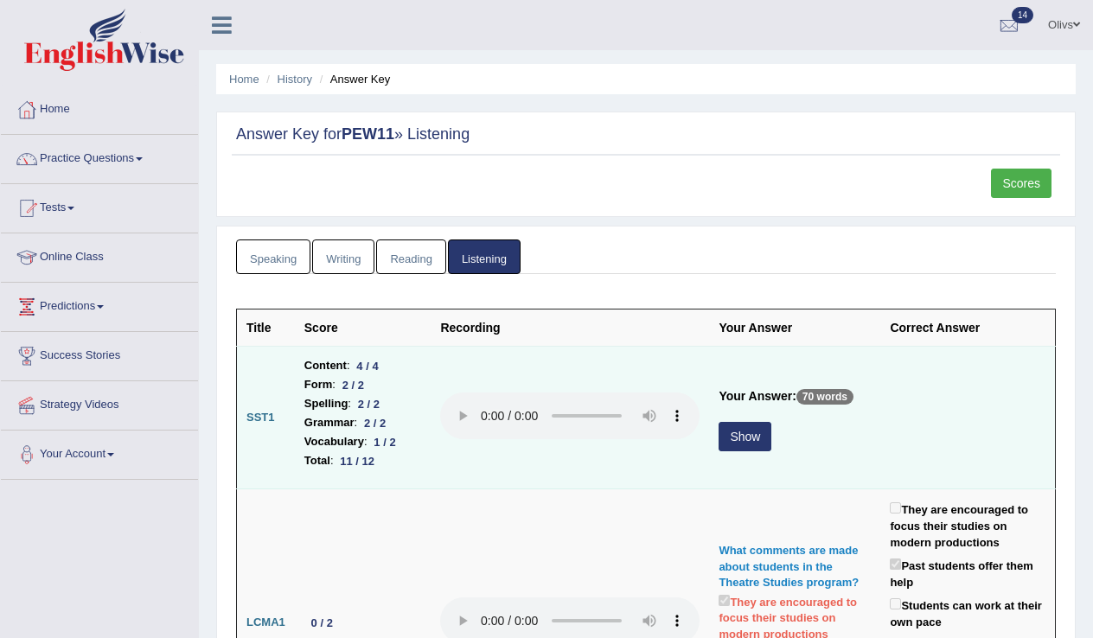
click at [476, 414] on audio at bounding box center [569, 416] width 259 height 47
click at [728, 432] on button "Show" at bounding box center [745, 436] width 53 height 29
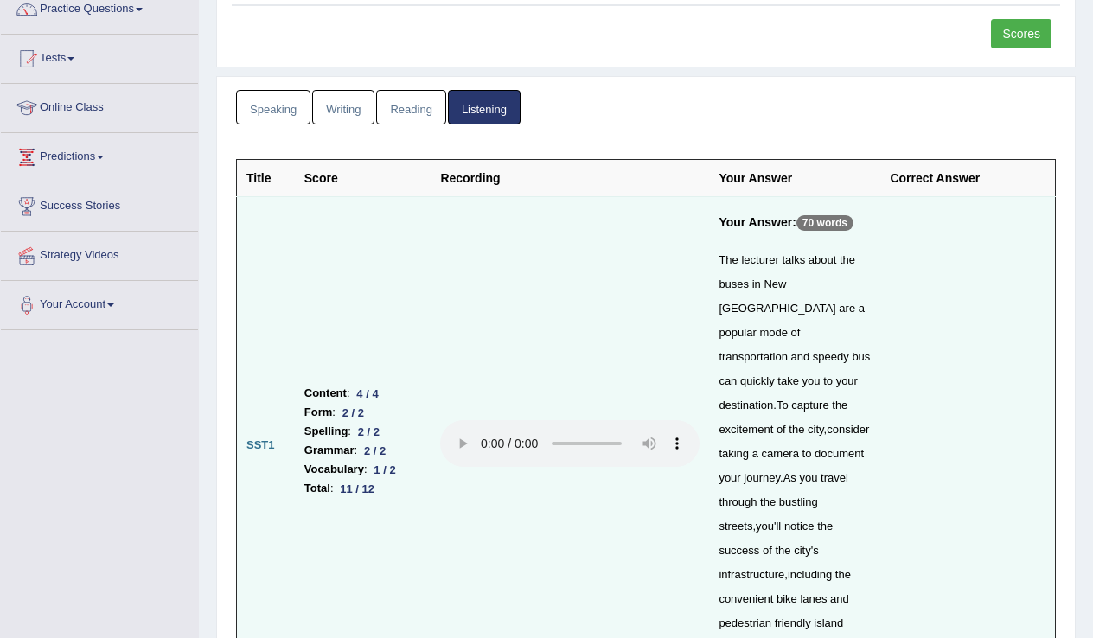
scroll to position [125, 0]
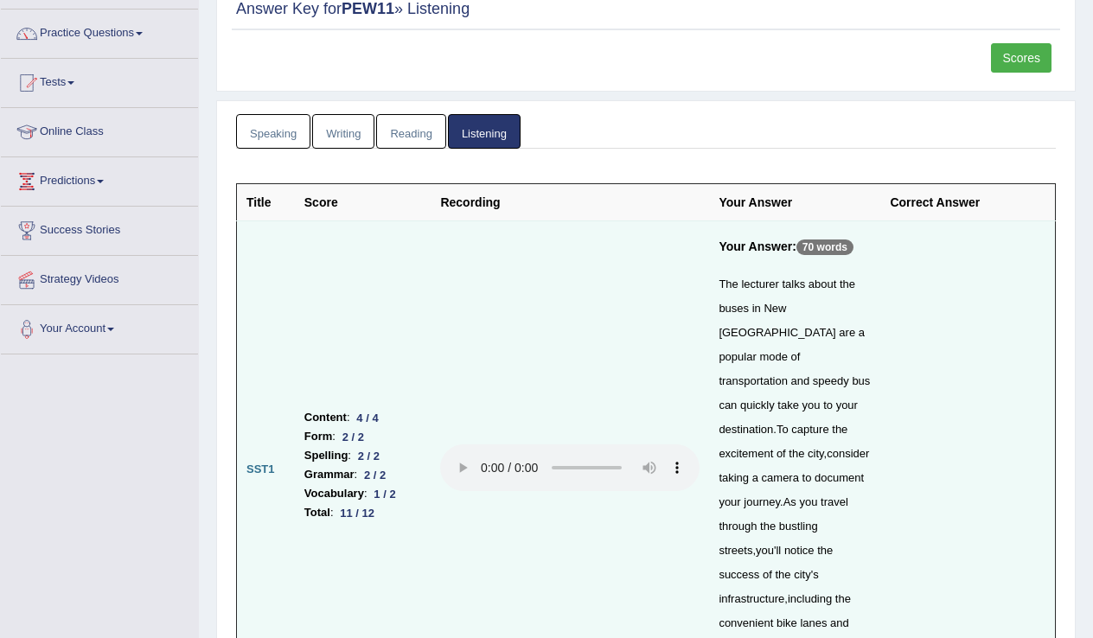
drag, startPoint x: 574, startPoint y: 431, endPoint x: 508, endPoint y: 432, distance: 65.7
click at [508, 444] on audio at bounding box center [569, 467] width 259 height 47
click at [476, 444] on audio at bounding box center [569, 467] width 259 height 47
drag, startPoint x: 537, startPoint y: 431, endPoint x: 508, endPoint y: 432, distance: 28.5
click at [508, 444] on audio at bounding box center [569, 467] width 259 height 47
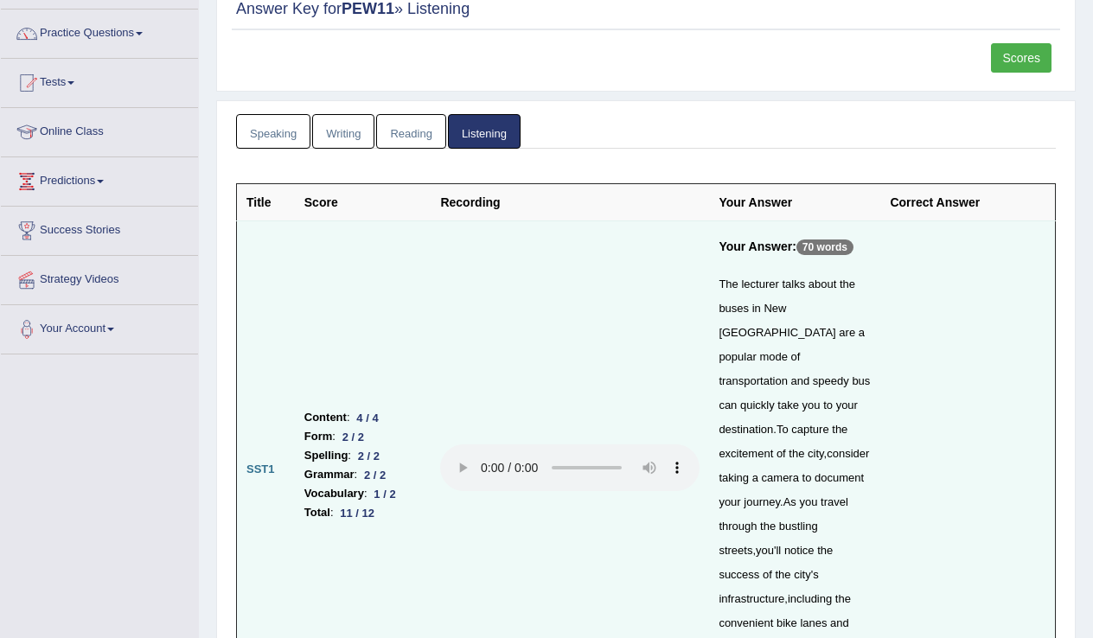
drag, startPoint x: 526, startPoint y: 431, endPoint x: 474, endPoint y: 432, distance: 51.9
click at [474, 444] on audio at bounding box center [569, 467] width 259 height 47
